Goal: Communication & Community: Share content

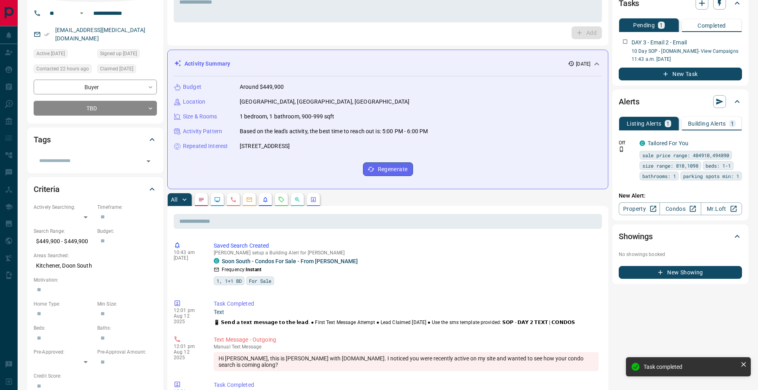
scroll to position [117, 0]
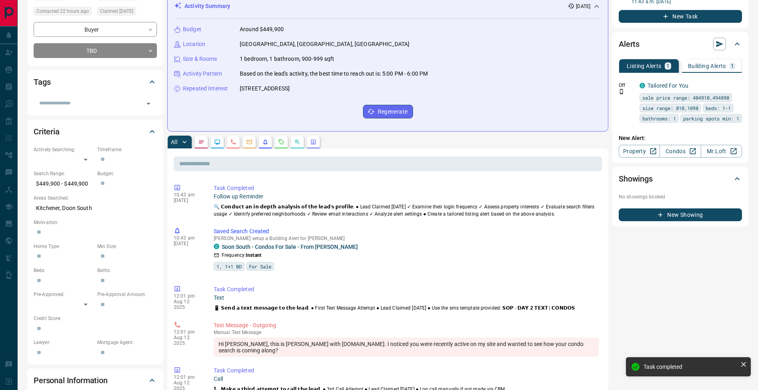
click at [725, 66] on p "Building Alerts" at bounding box center [707, 66] width 38 height 6
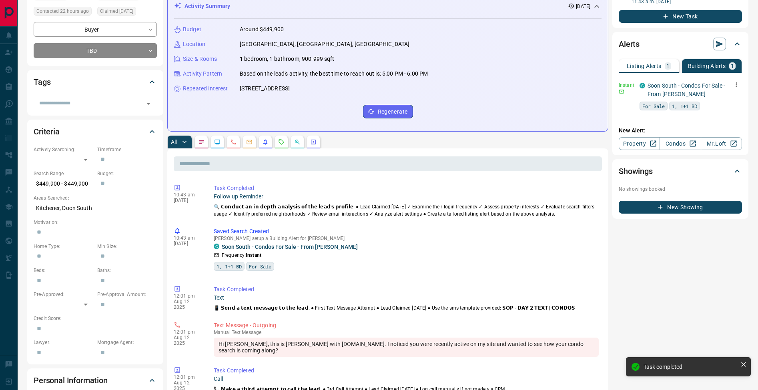
click at [739, 85] on icon "button" at bounding box center [736, 84] width 7 height 7
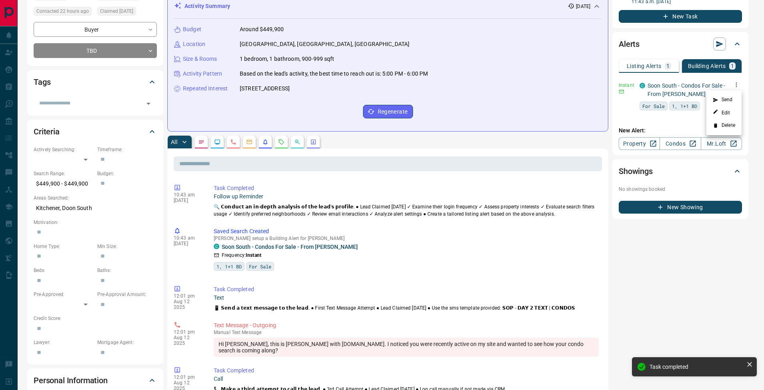
click at [732, 99] on li "Send" at bounding box center [724, 100] width 35 height 13
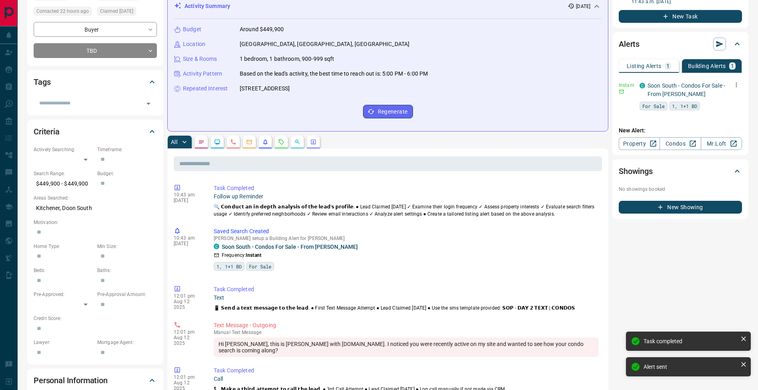
scroll to position [0, 0]
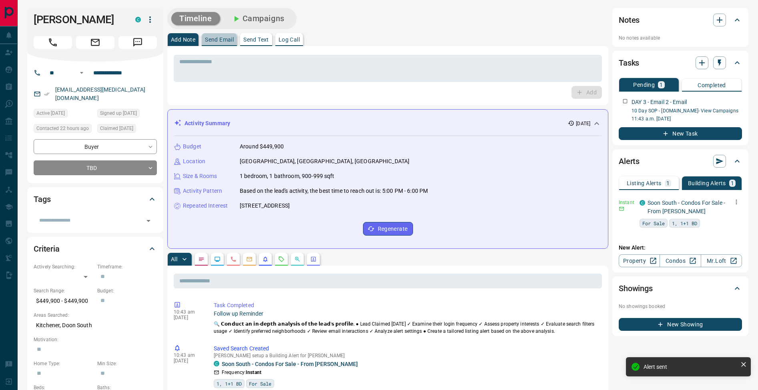
click at [223, 40] on p "Send Email" at bounding box center [219, 40] width 29 height 6
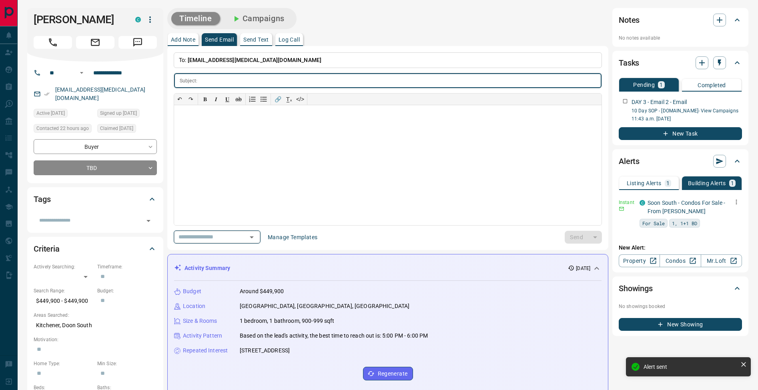
click at [255, 235] on icon "Open" at bounding box center [252, 238] width 10 height 10
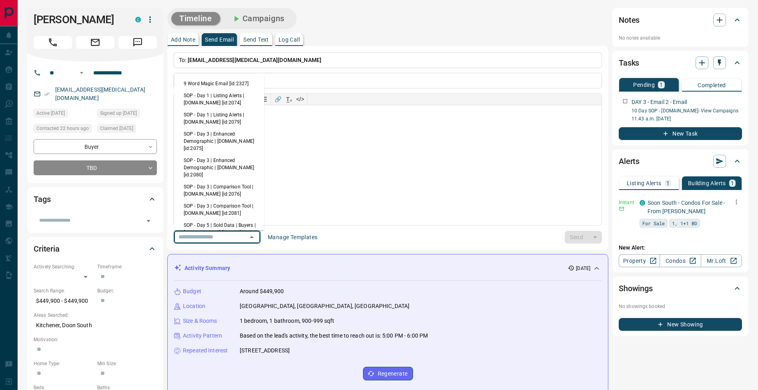
scroll to position [2, 0]
click at [228, 190] on li "SOP - Day 3 | Comparison Tool | [DOMAIN_NAME] [id:2076]" at bounding box center [219, 188] width 90 height 19
type input "**********"
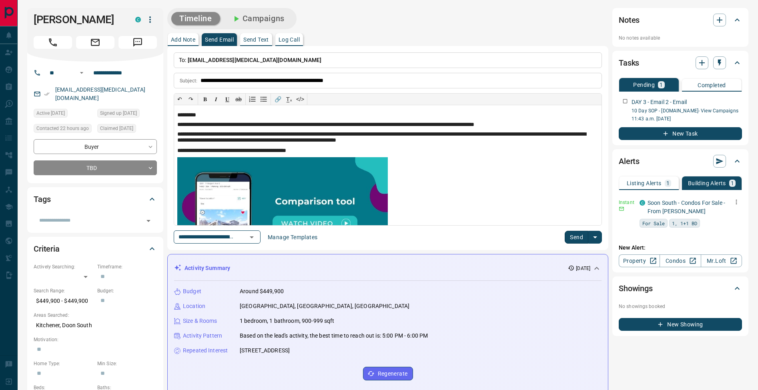
click at [578, 237] on button "Send" at bounding box center [577, 237] width 24 height 13
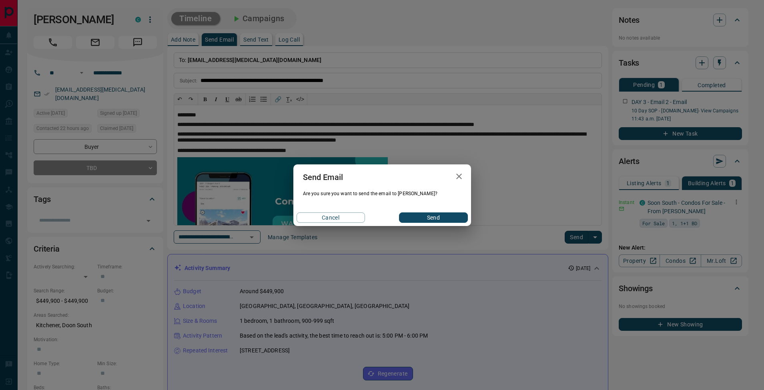
click at [443, 221] on button "Send" at bounding box center [433, 218] width 68 height 10
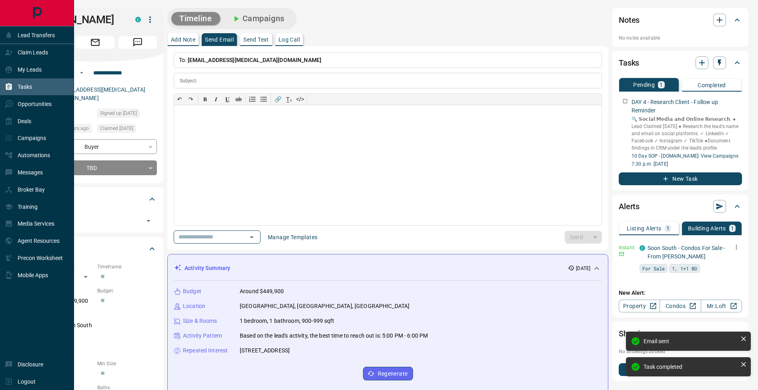
click at [4, 87] on div "Tasks" at bounding box center [37, 86] width 74 height 17
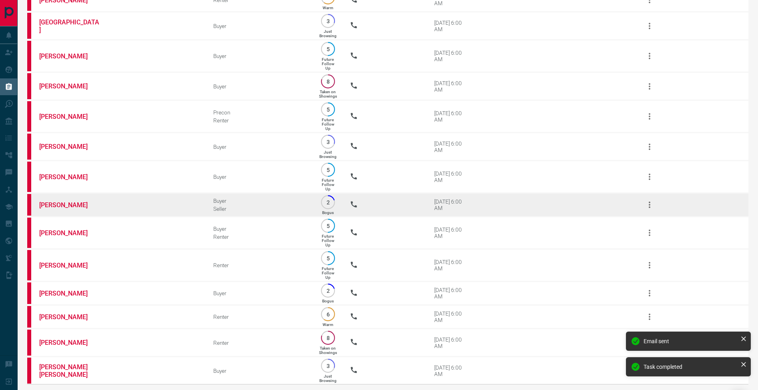
scroll to position [639, 0]
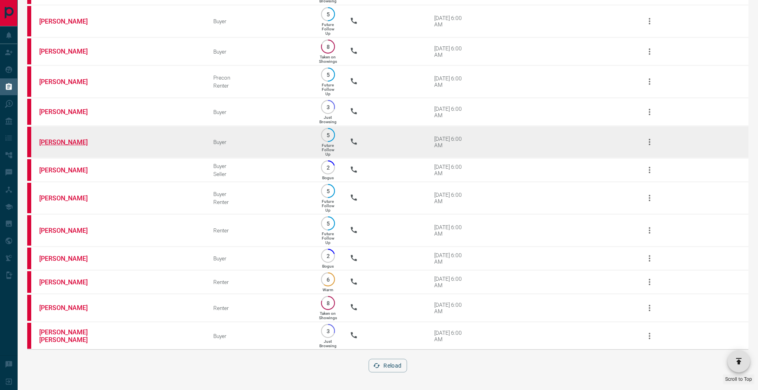
click at [62, 139] on link "[PERSON_NAME]" at bounding box center [69, 143] width 60 height 8
